Goal: Information Seeking & Learning: Learn about a topic

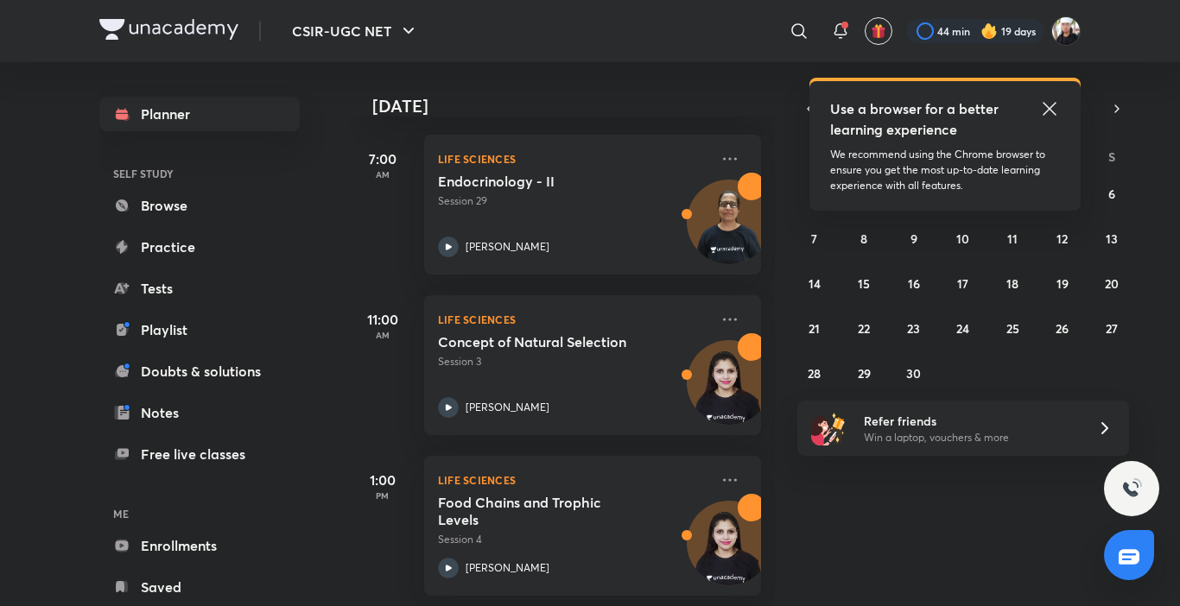
scroll to position [368, 0]
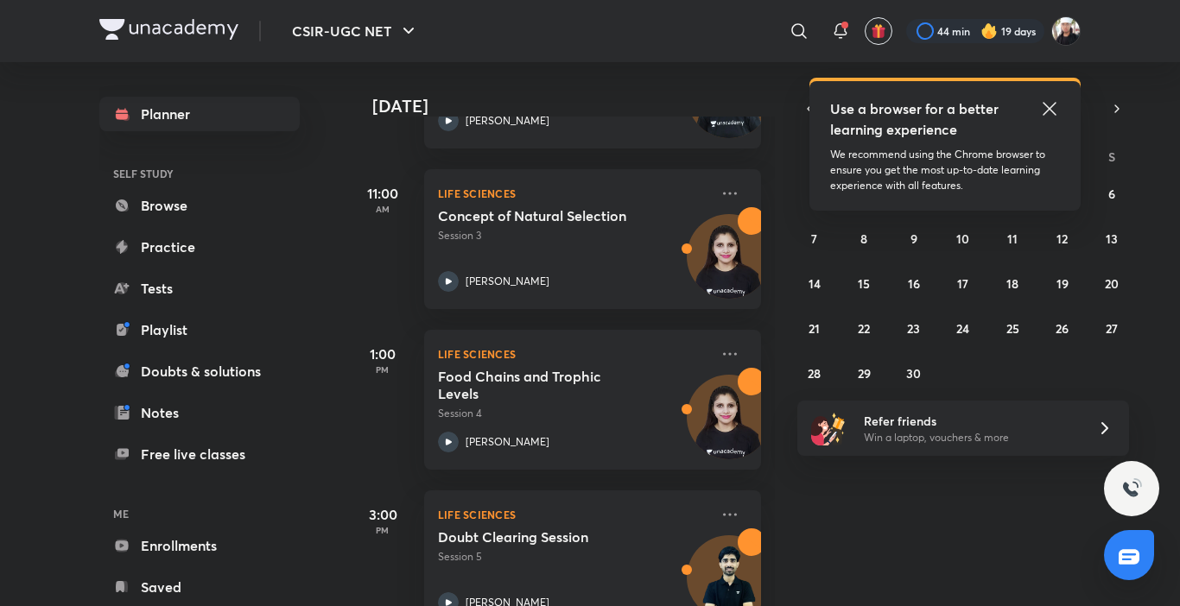
click at [778, 311] on div "[DATE] Good morning, [PERSON_NAME] You have 5 events [DATE] Give us your feedba…" at bounding box center [762, 334] width 829 height 544
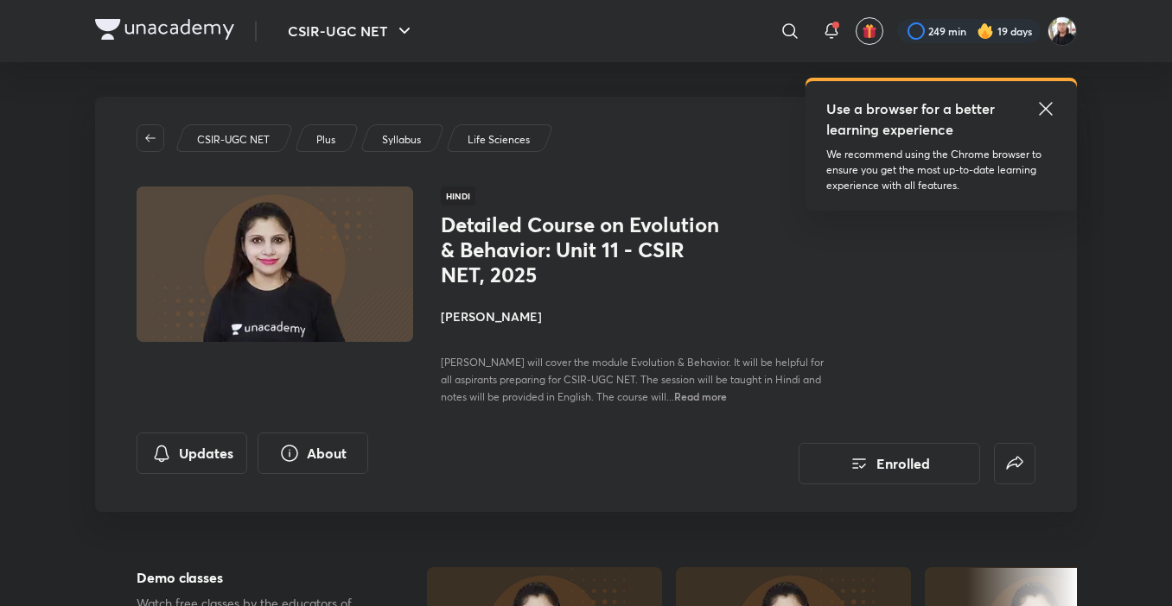
click at [209, 30] on img at bounding box center [164, 29] width 139 height 21
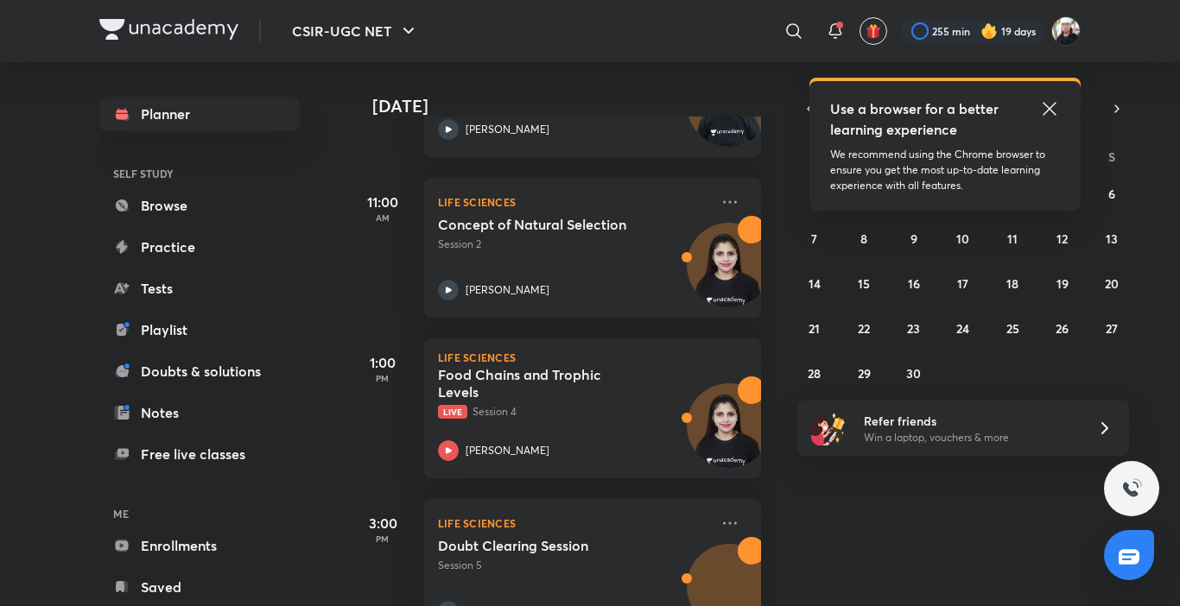
scroll to position [377, 0]
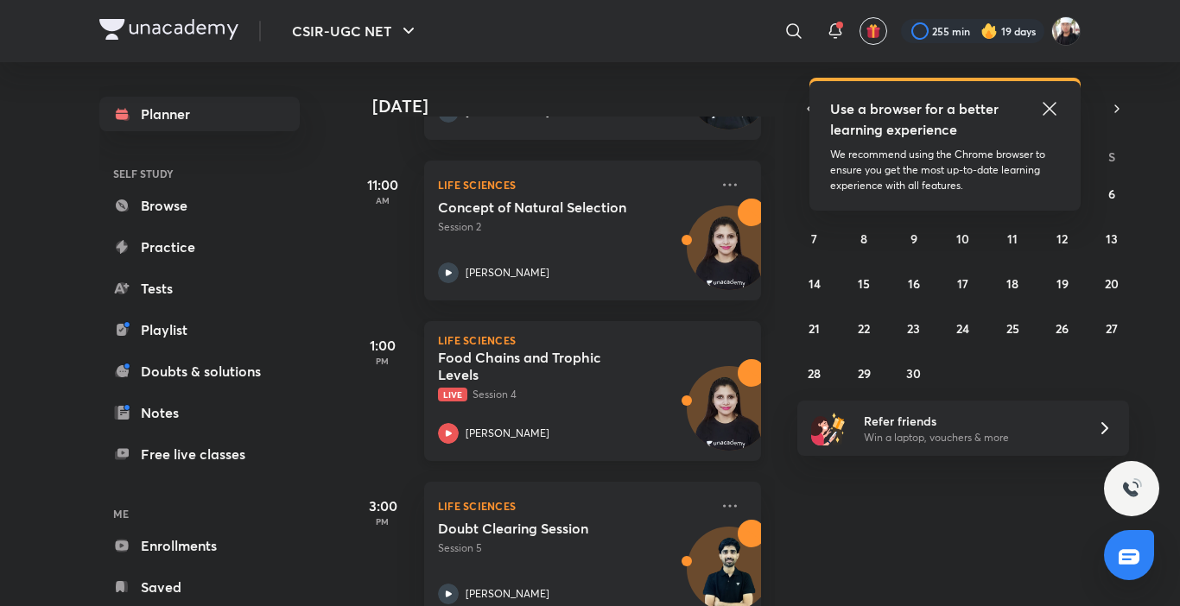
click at [450, 435] on icon at bounding box center [449, 433] width 6 height 6
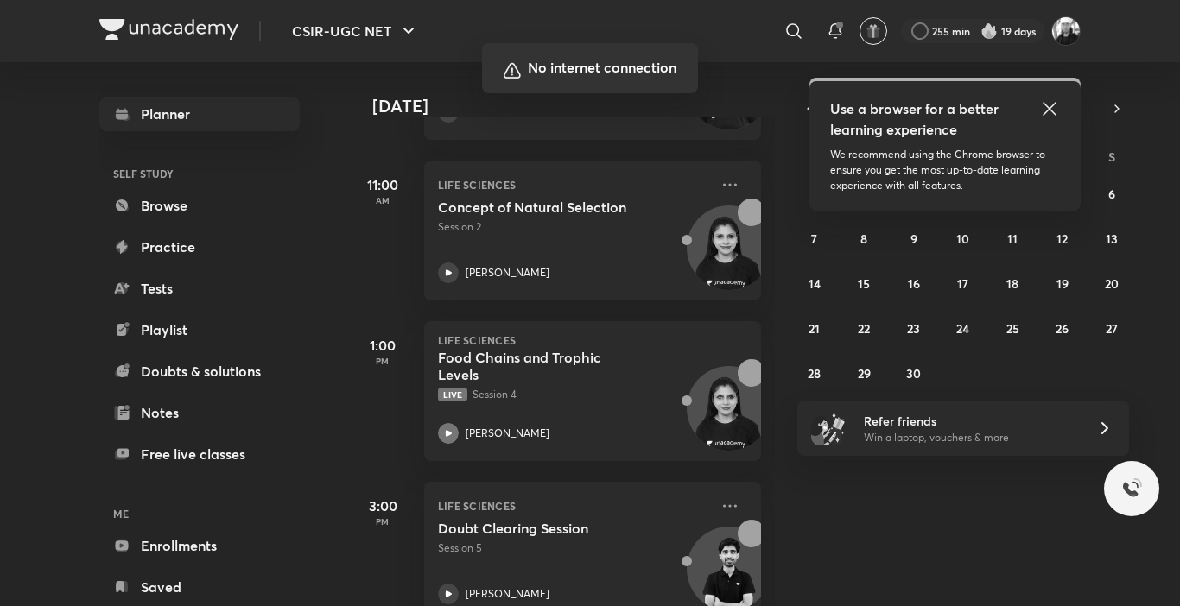
click at [757, 428] on div at bounding box center [590, 303] width 1180 height 606
